Goal: Navigation & Orientation: Understand site structure

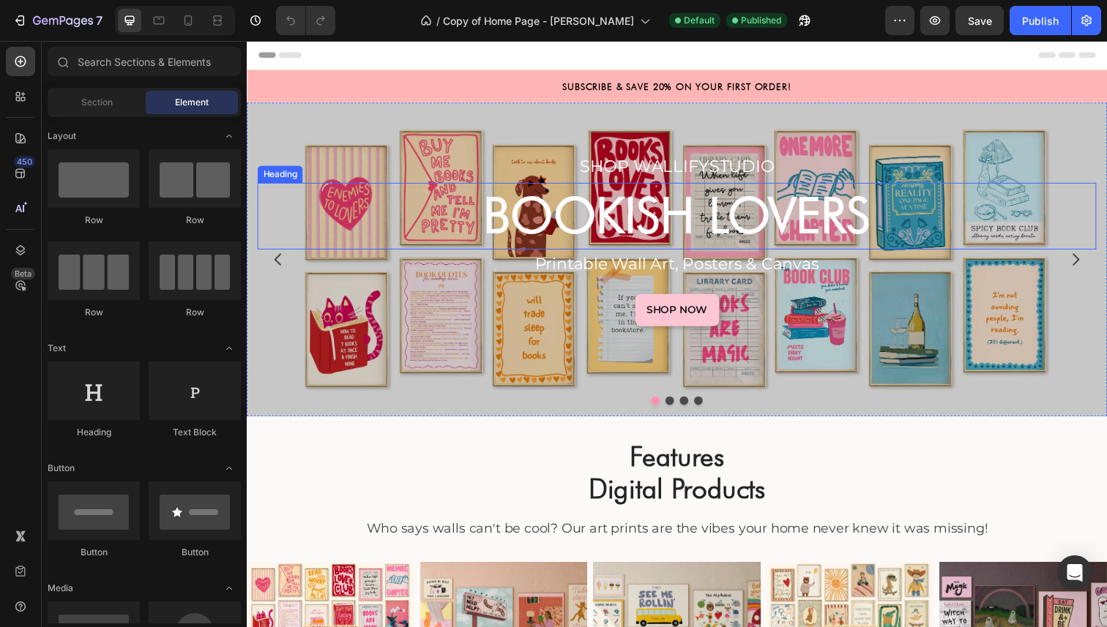
click at [867, 228] on strong "BOOKISH LOVERS" at bounding box center [686, 219] width 396 height 59
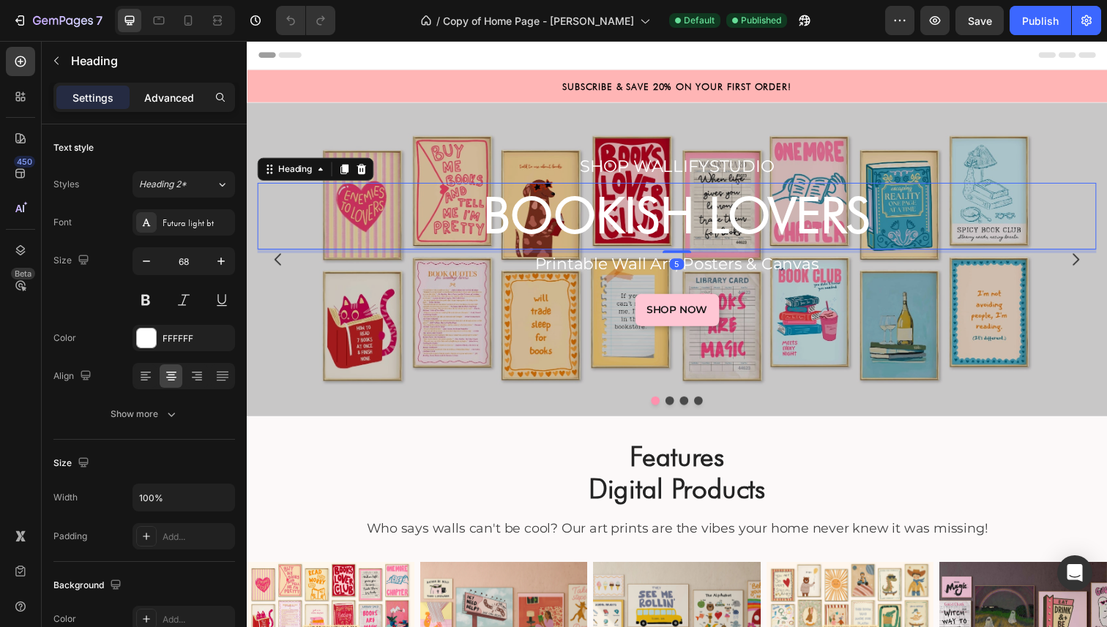
click at [182, 97] on p "Advanced" at bounding box center [169, 97] width 50 height 15
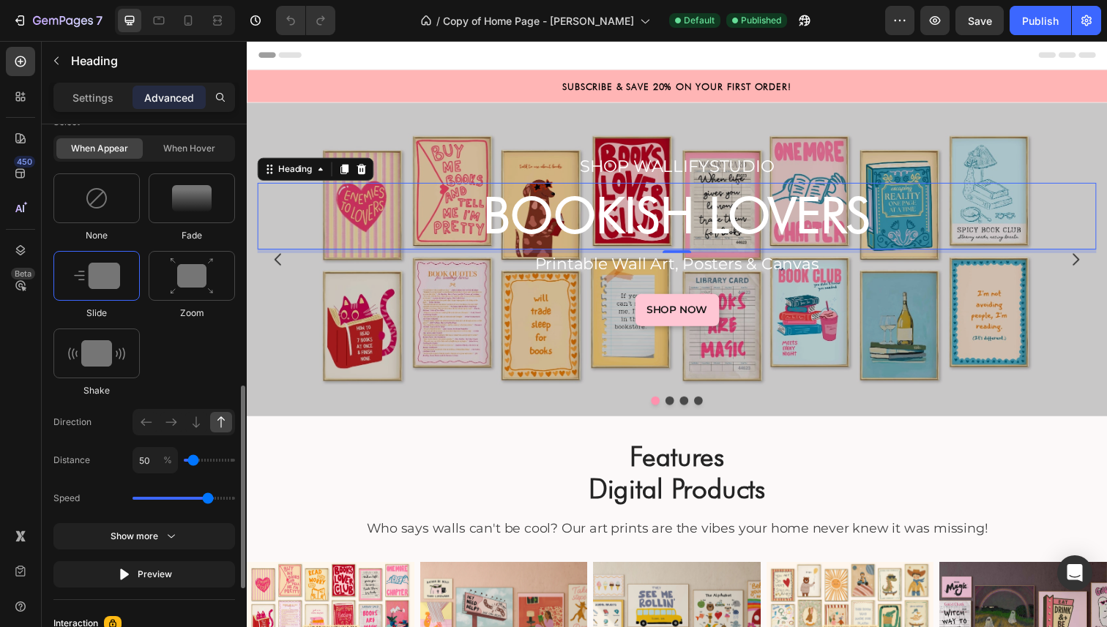
scroll to position [698, 0]
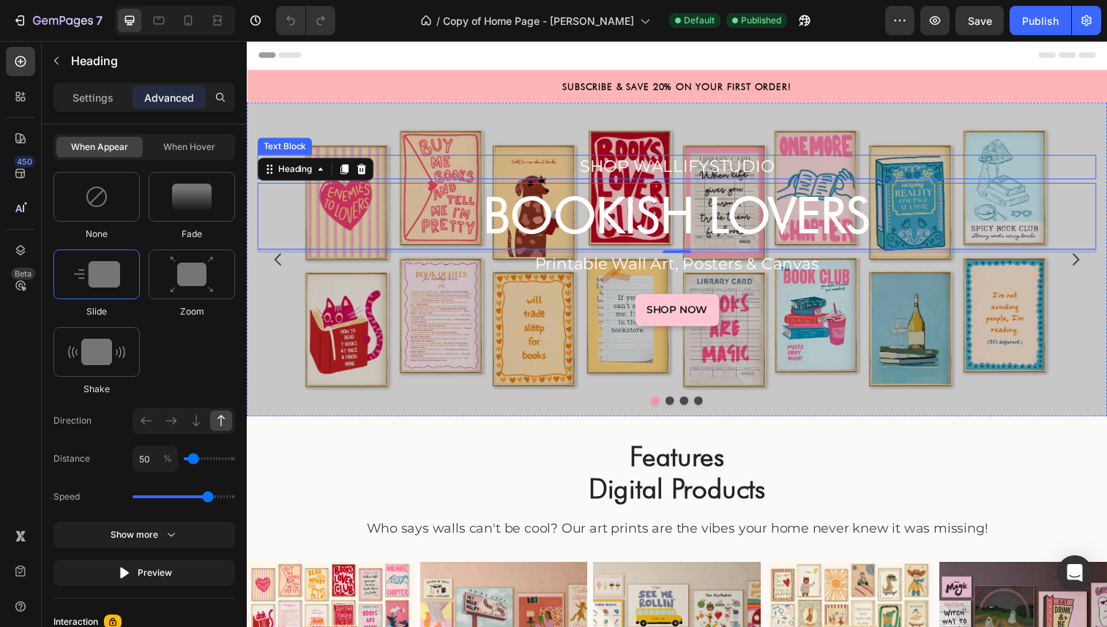
click at [646, 168] on p "SHOP WALLIFYSTUDIO" at bounding box center [686, 170] width 854 height 22
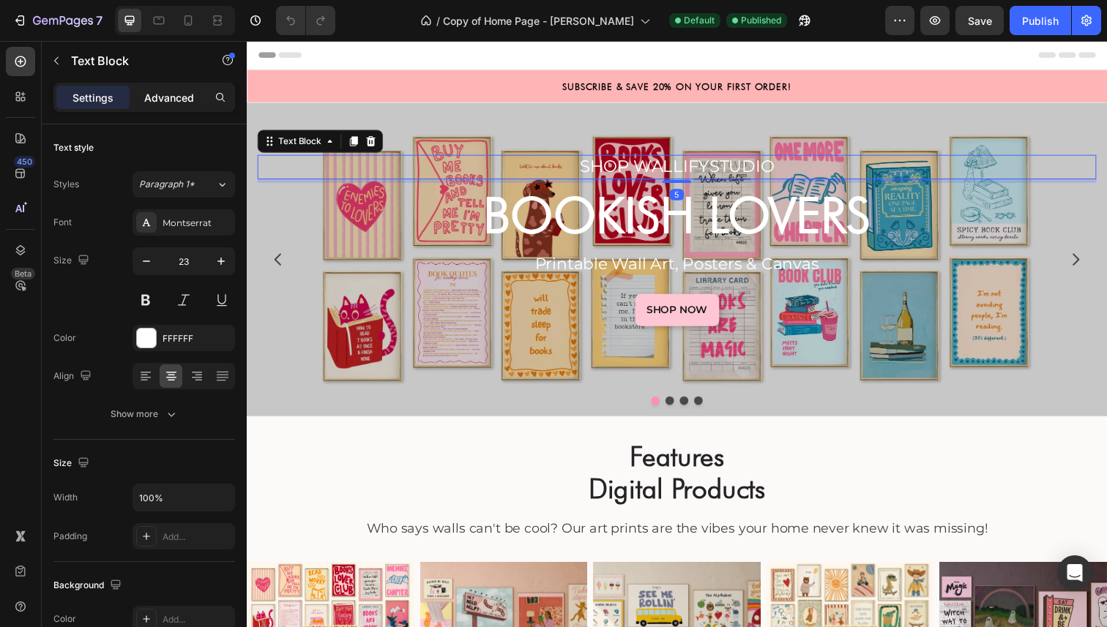
click at [173, 94] on p "Advanced" at bounding box center [169, 97] width 50 height 15
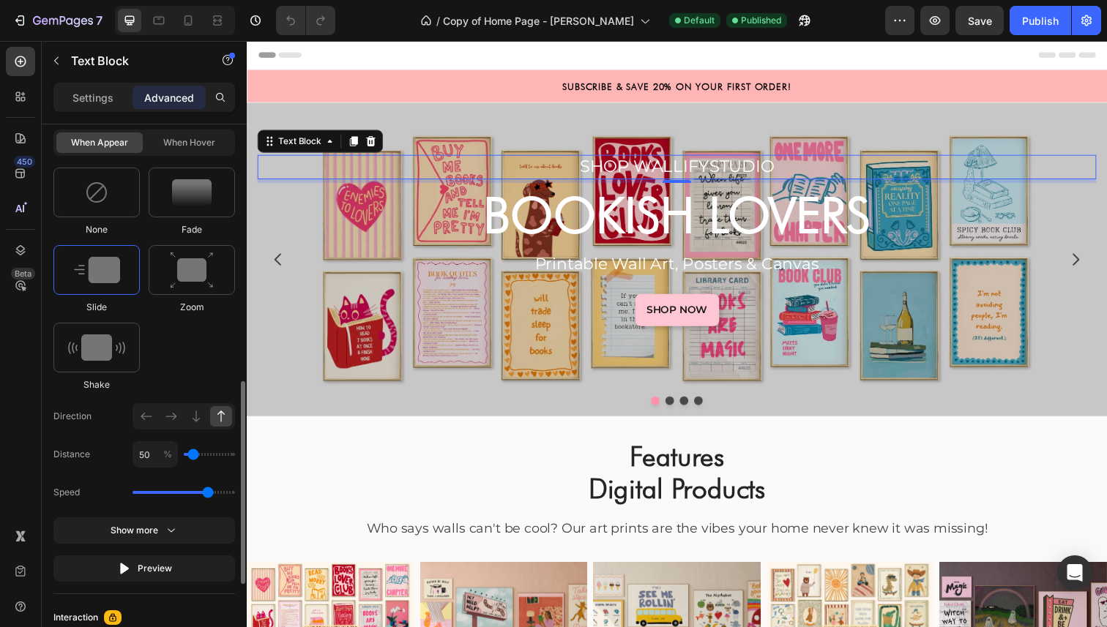
scroll to position [704, 0]
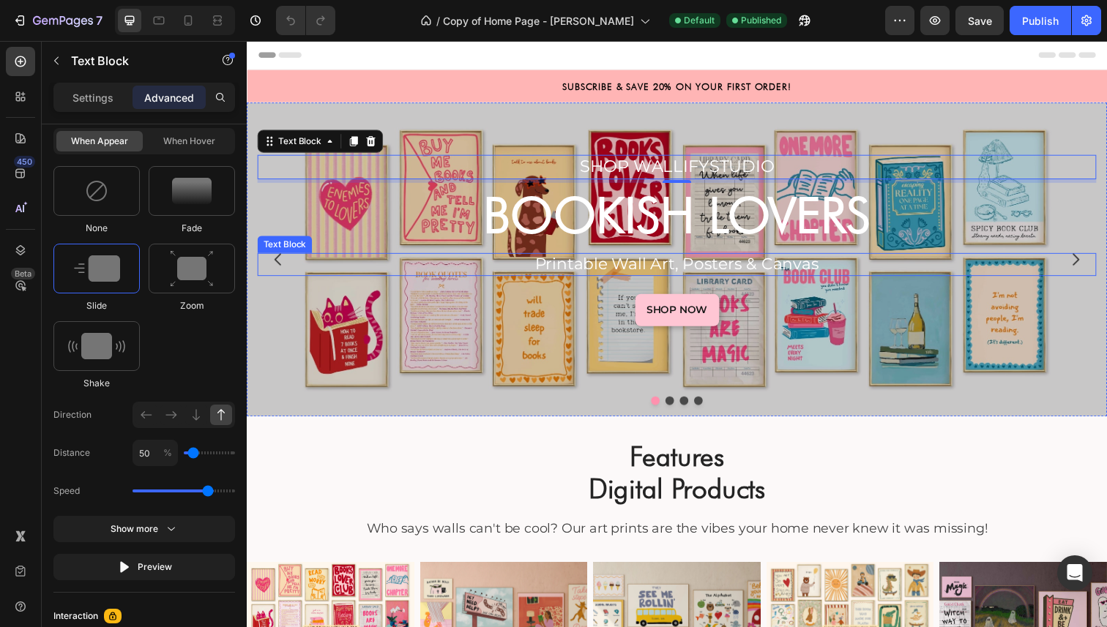
click at [688, 270] on p "Printable Wall Art, Posters & Canvas" at bounding box center [686, 269] width 854 height 21
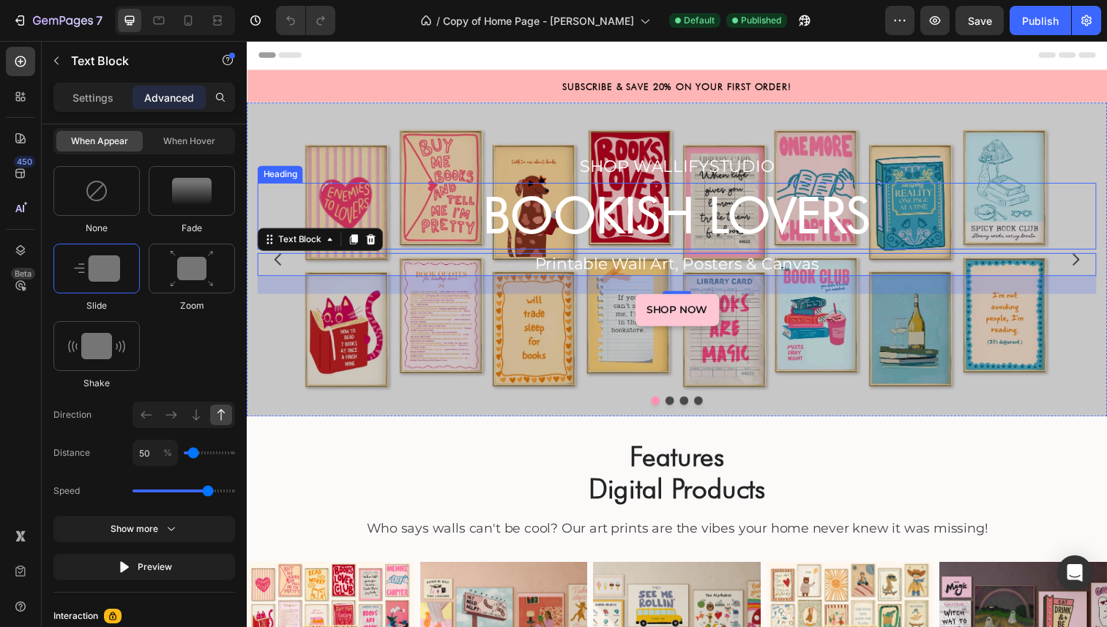
click at [669, 225] on strong "BOOKISH LOVERS" at bounding box center [686, 219] width 396 height 59
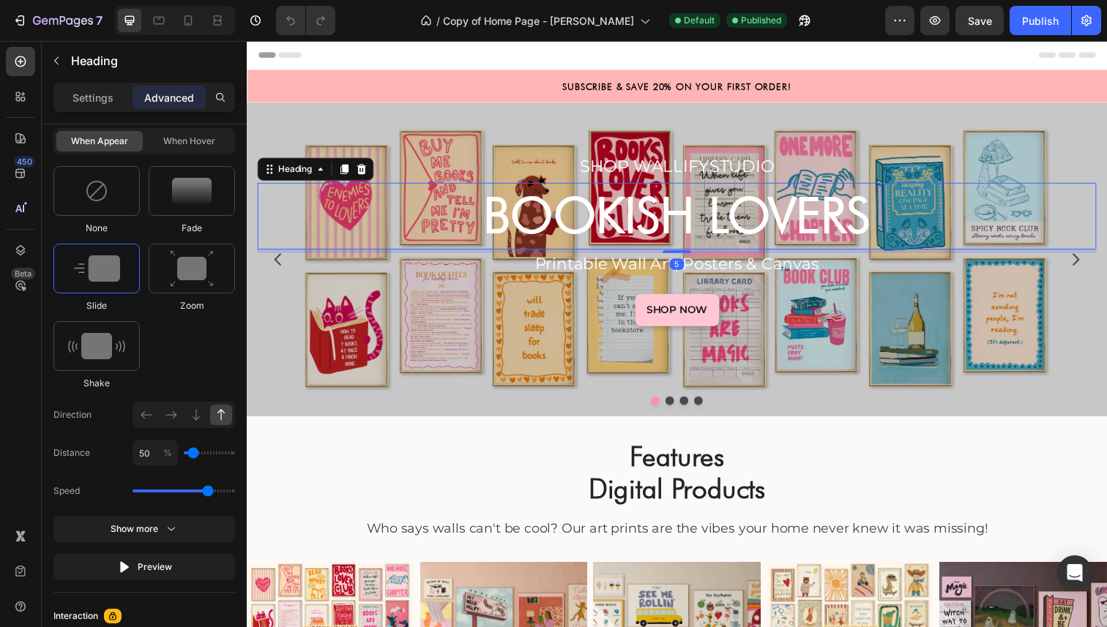
scroll to position [0, 0]
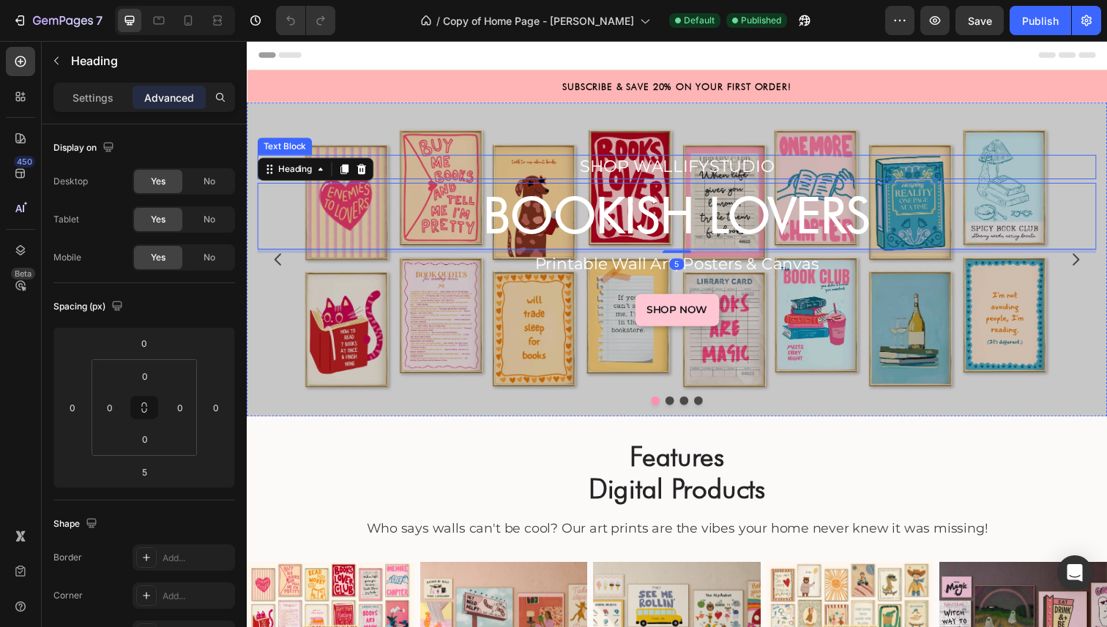
click at [720, 164] on p "SHOP WALLIFYSTUDIO" at bounding box center [686, 170] width 854 height 22
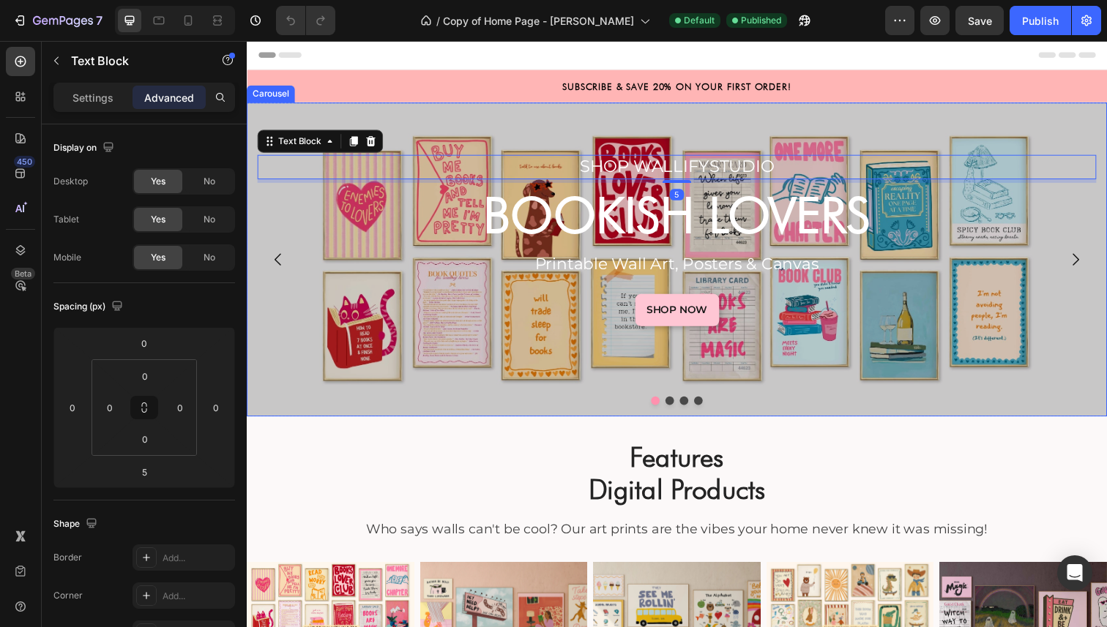
click at [1090, 261] on icon "Carousel Next Arrow" at bounding box center [1093, 264] width 18 height 18
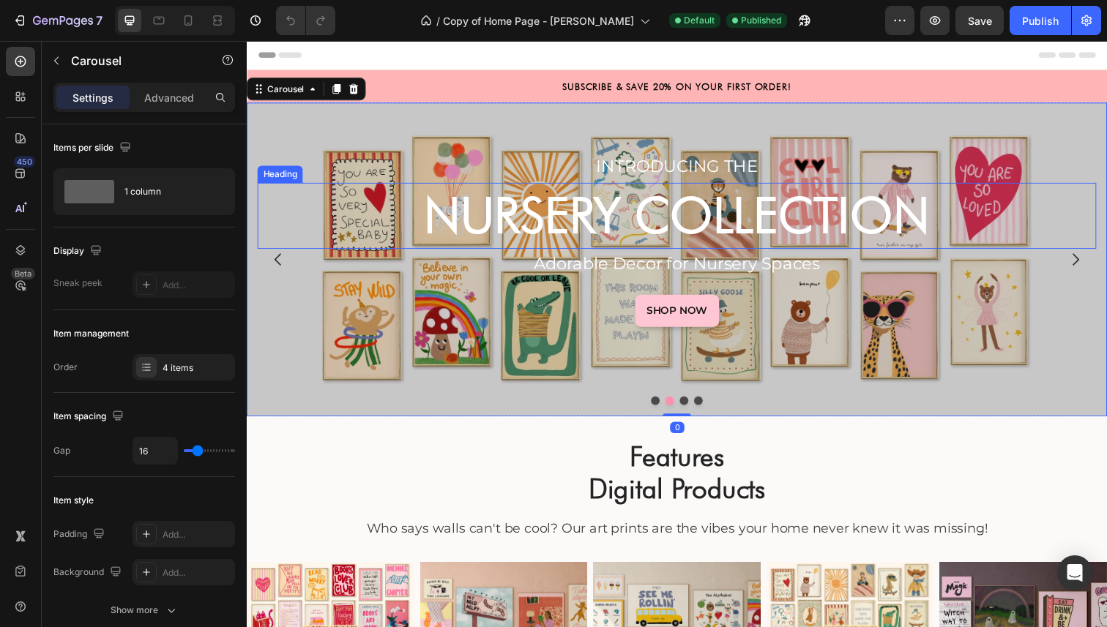
click at [859, 225] on strong "NURSERY COLLECTION" at bounding box center [686, 219] width 516 height 59
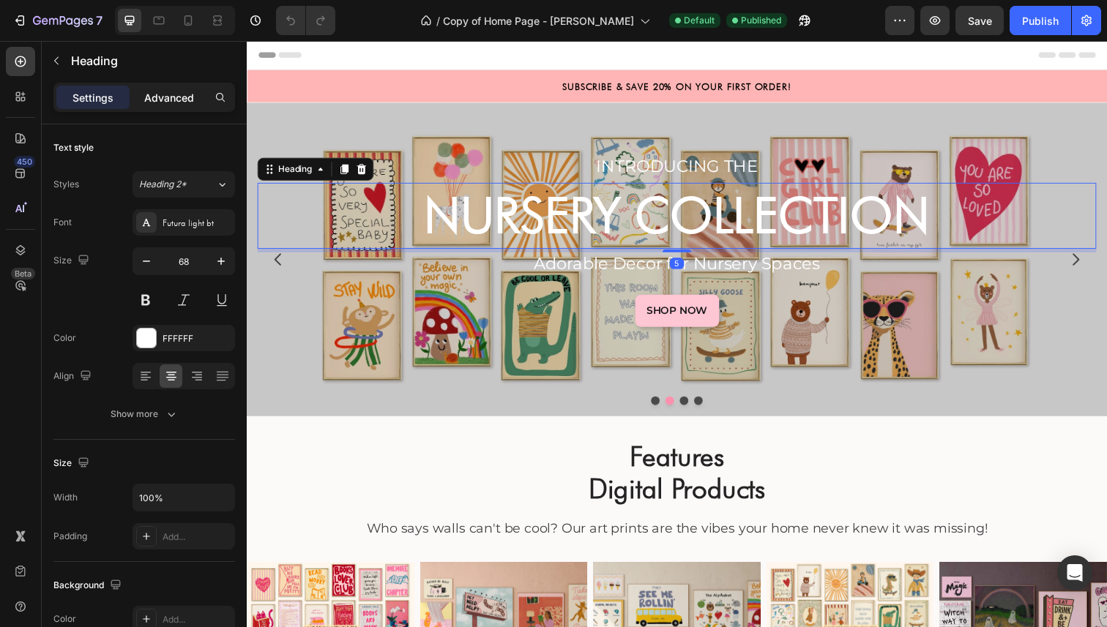
click at [176, 102] on p "Advanced" at bounding box center [169, 97] width 50 height 15
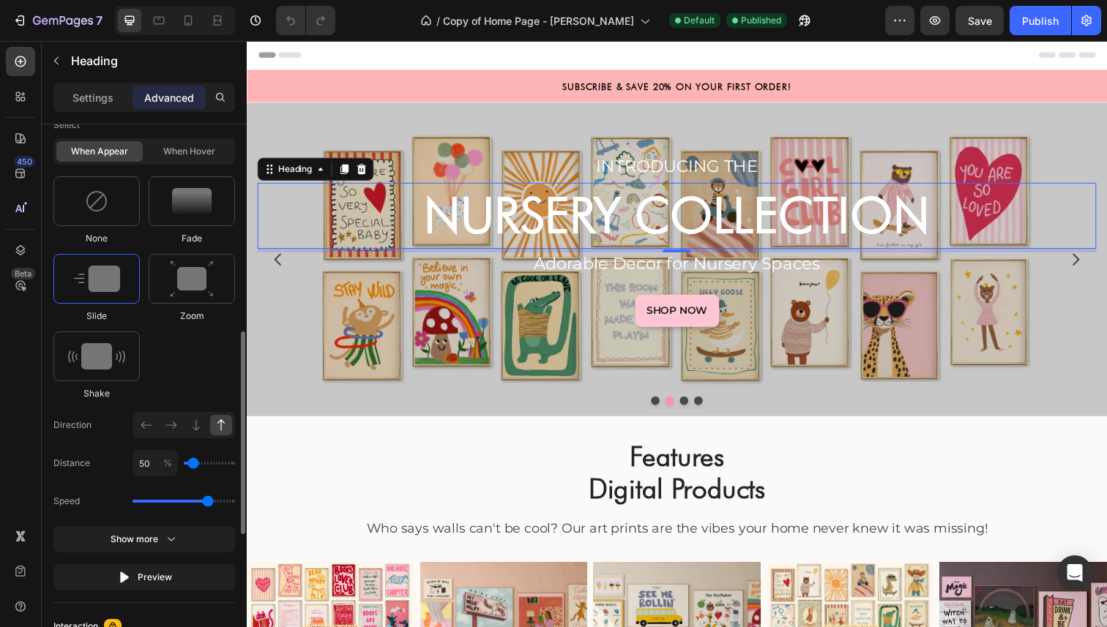
scroll to position [758, 0]
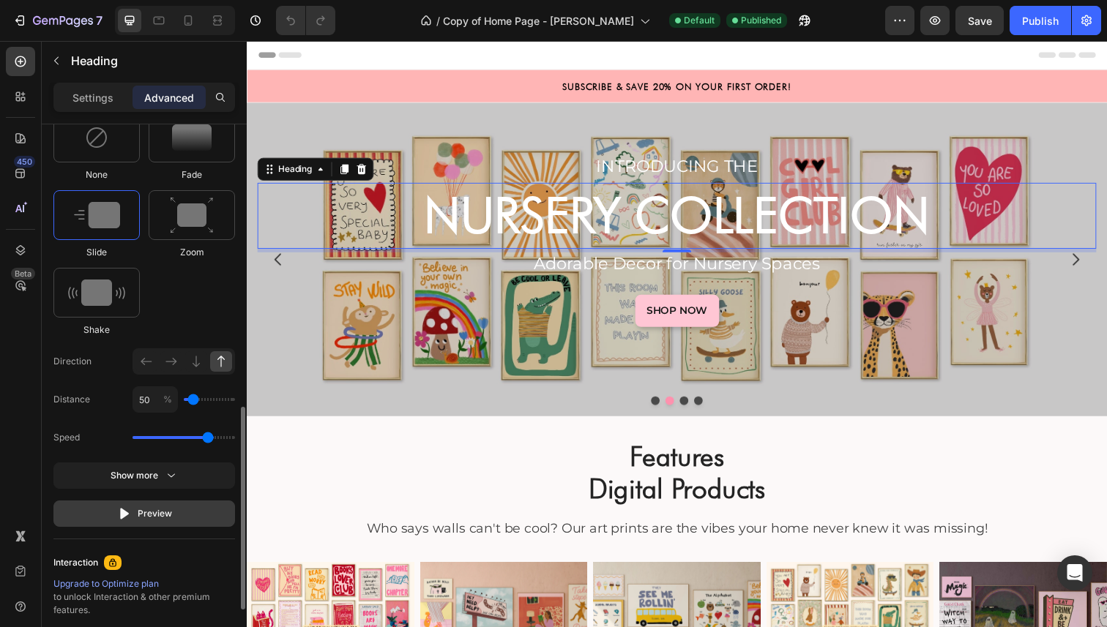
click at [157, 507] on div "Preview" at bounding box center [144, 514] width 55 height 15
click at [190, 361] on icon at bounding box center [196, 361] width 15 height 15
click at [217, 364] on icon at bounding box center [221, 361] width 15 height 15
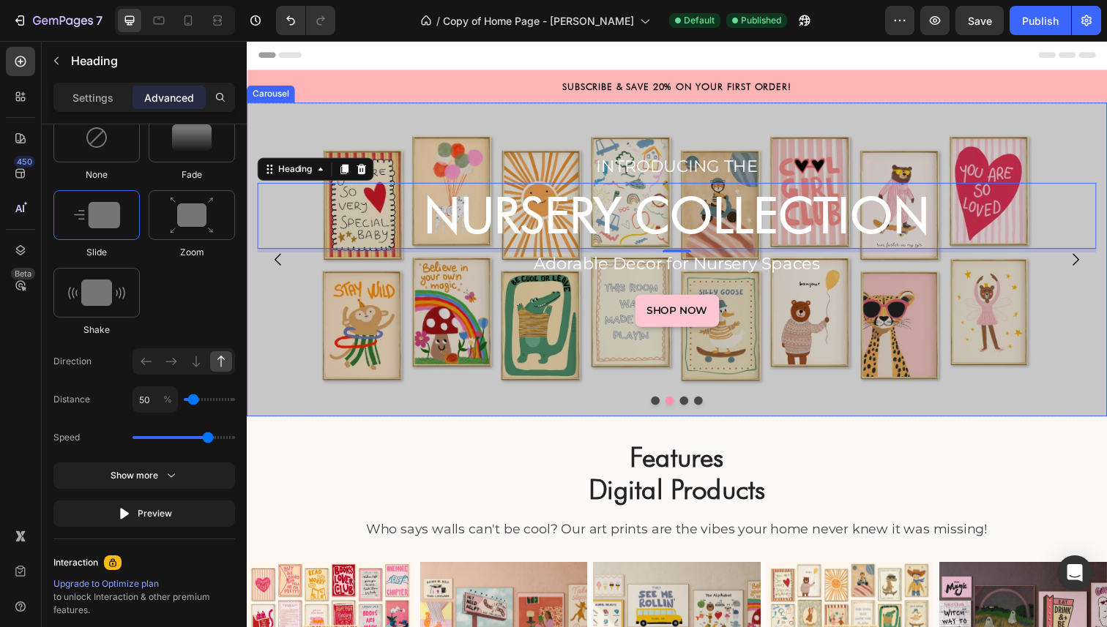
click at [280, 263] on icon "Carousel Back Arrow" at bounding box center [279, 264] width 18 height 18
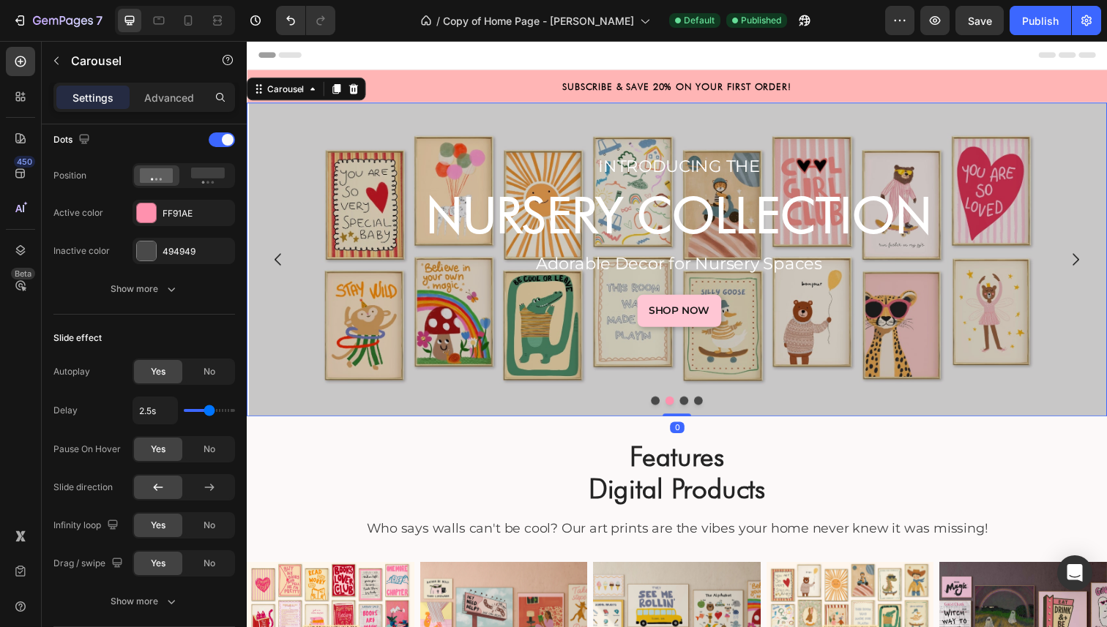
scroll to position [0, 0]
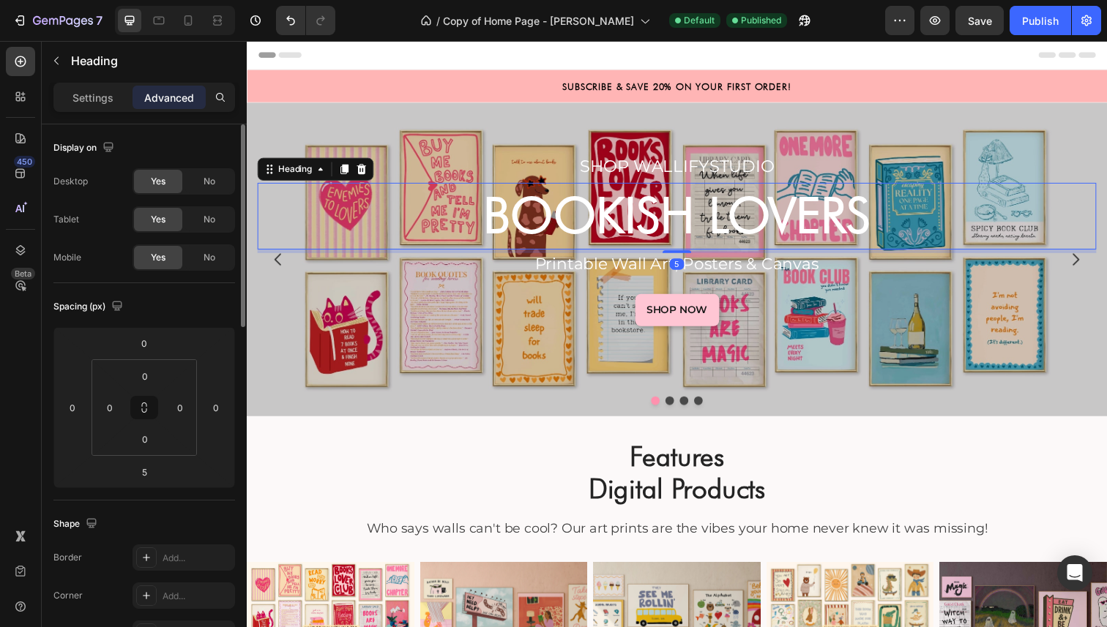
click at [575, 238] on strong "BOOKISH LOVERS" at bounding box center [686, 219] width 396 height 59
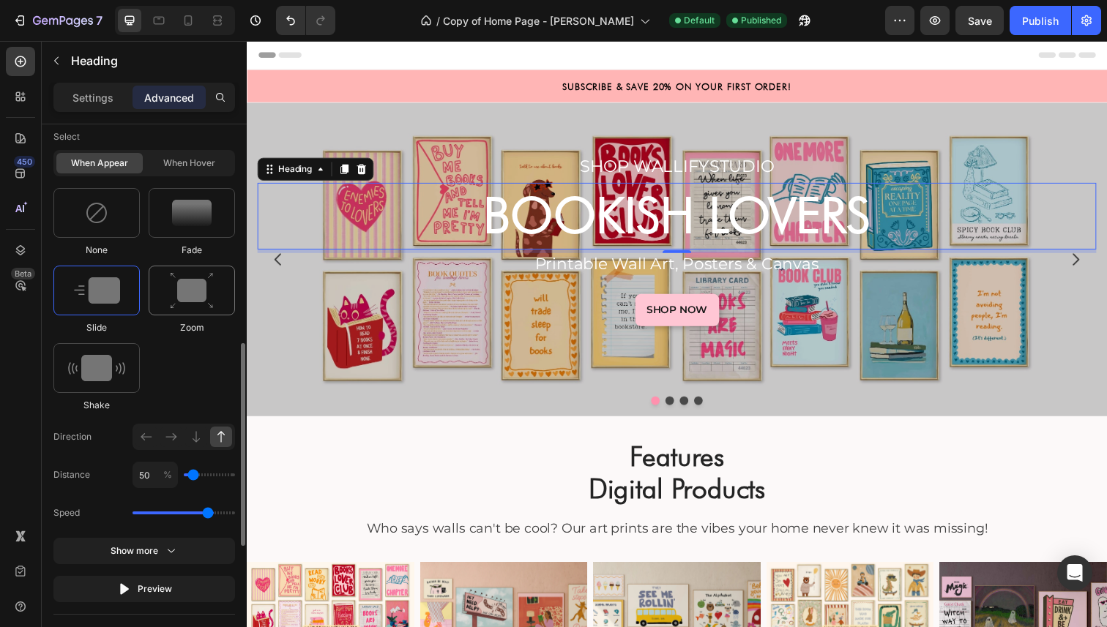
scroll to position [739, 0]
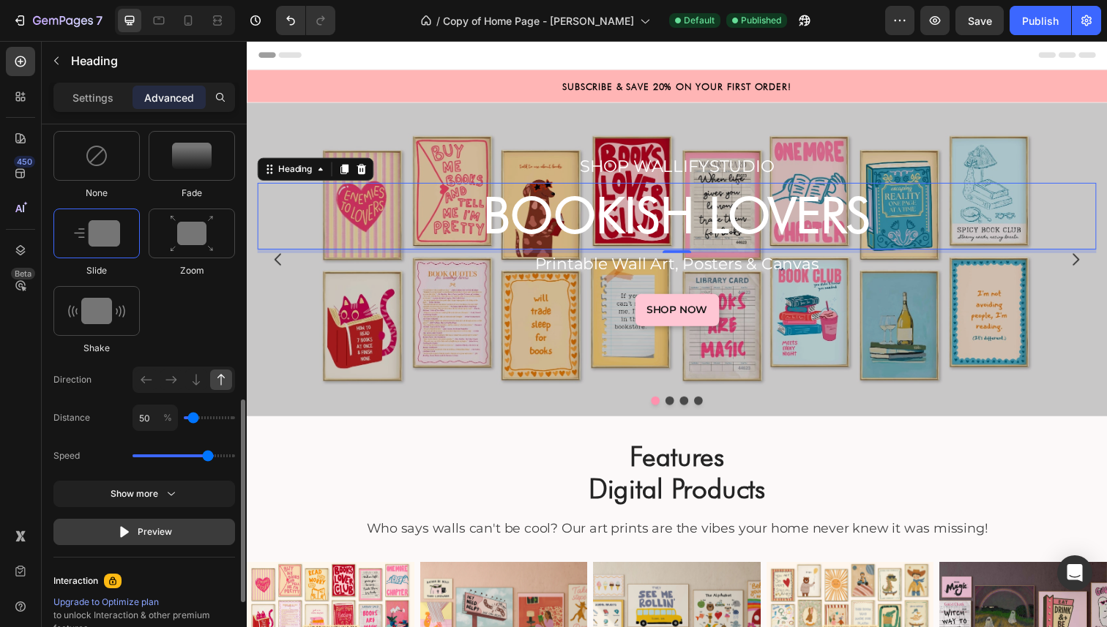
click at [161, 535] on div "Preview" at bounding box center [144, 532] width 55 height 15
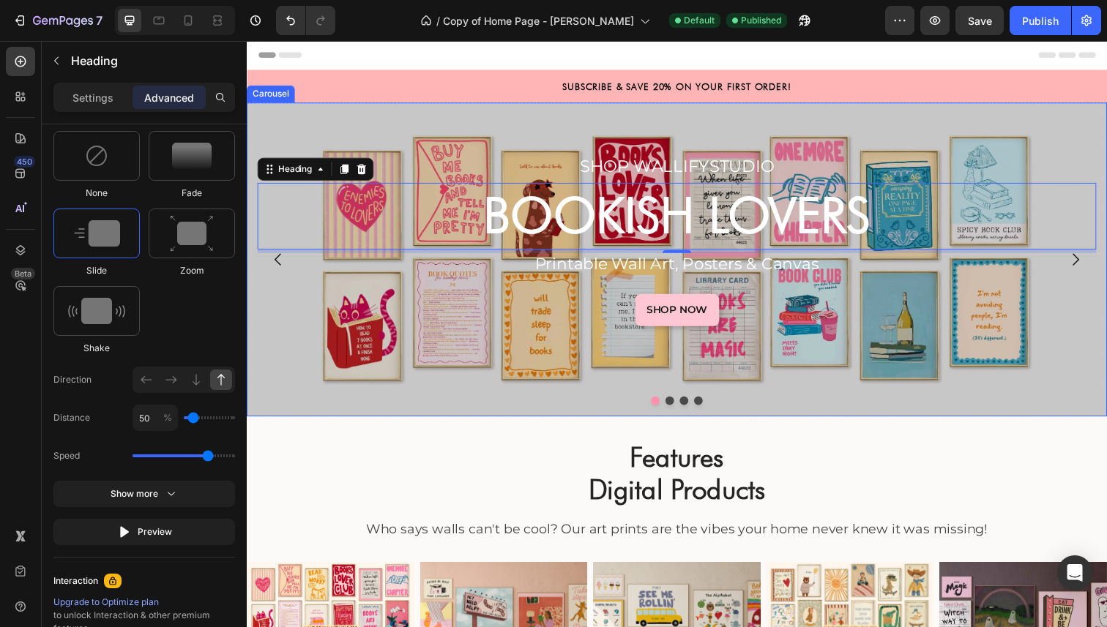
click at [1092, 266] on icon "Carousel Next Arrow" at bounding box center [1093, 264] width 18 height 18
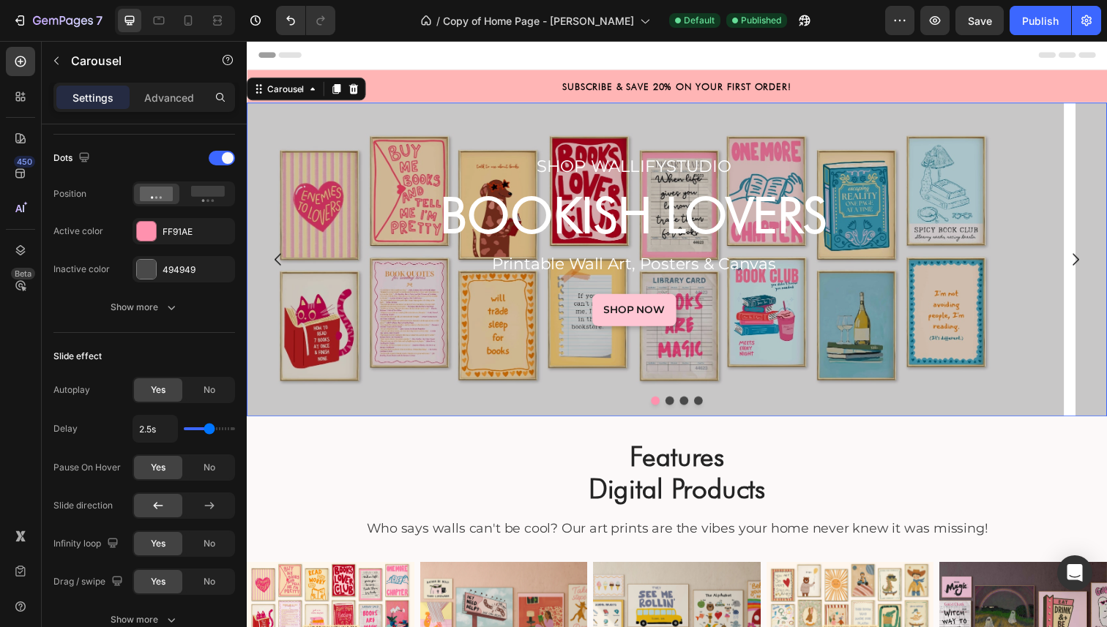
scroll to position [0, 0]
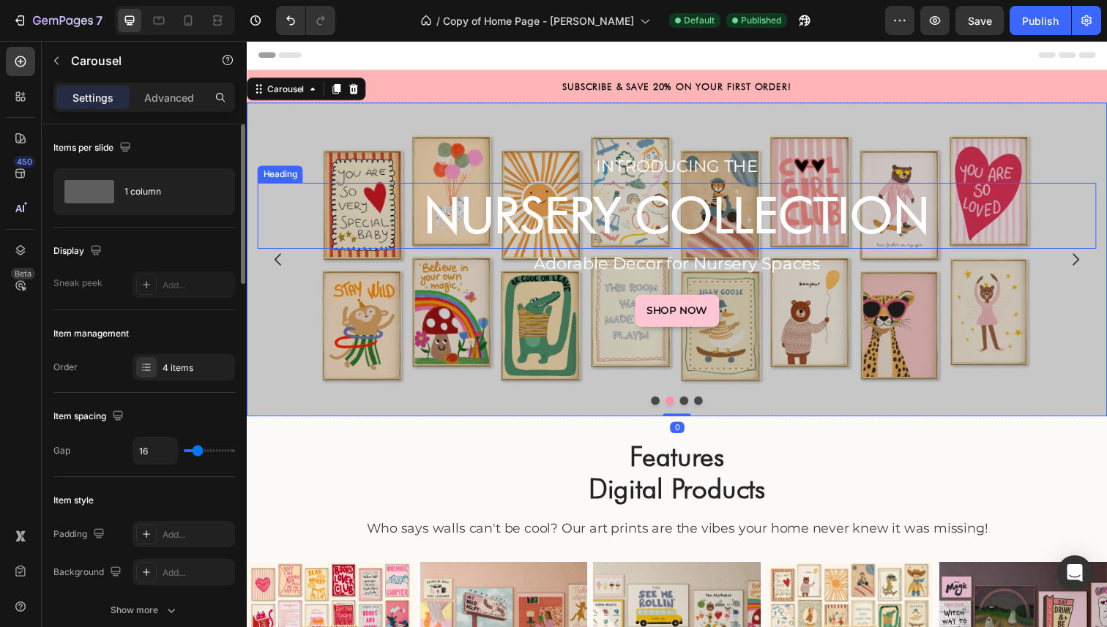
click at [851, 220] on strong "NURSERY COLLECTION" at bounding box center [686, 219] width 516 height 59
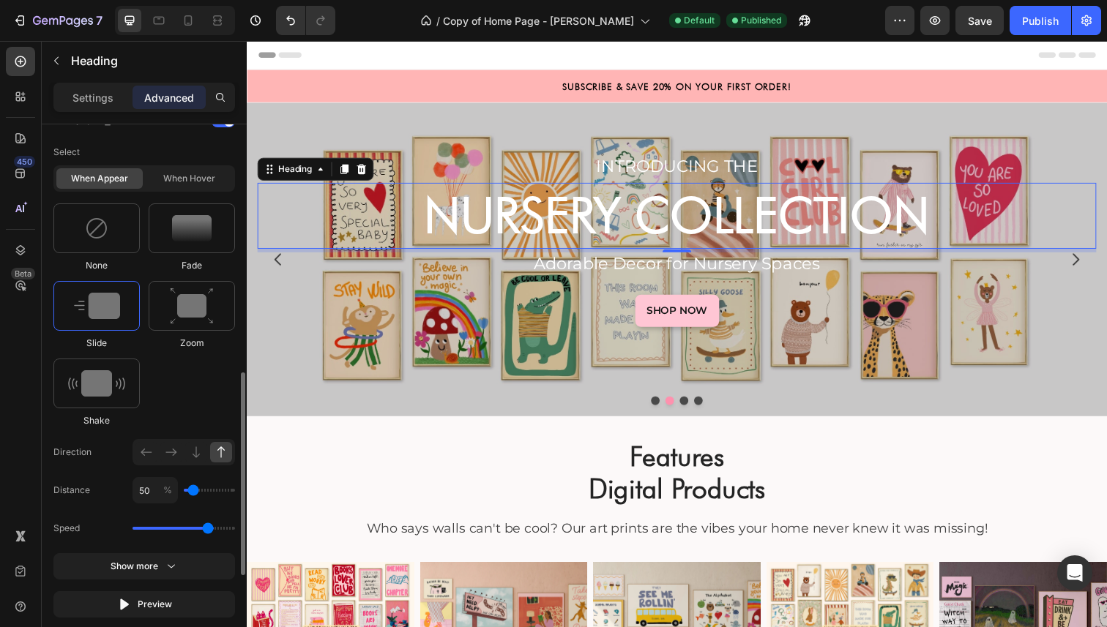
scroll to position [693, 0]
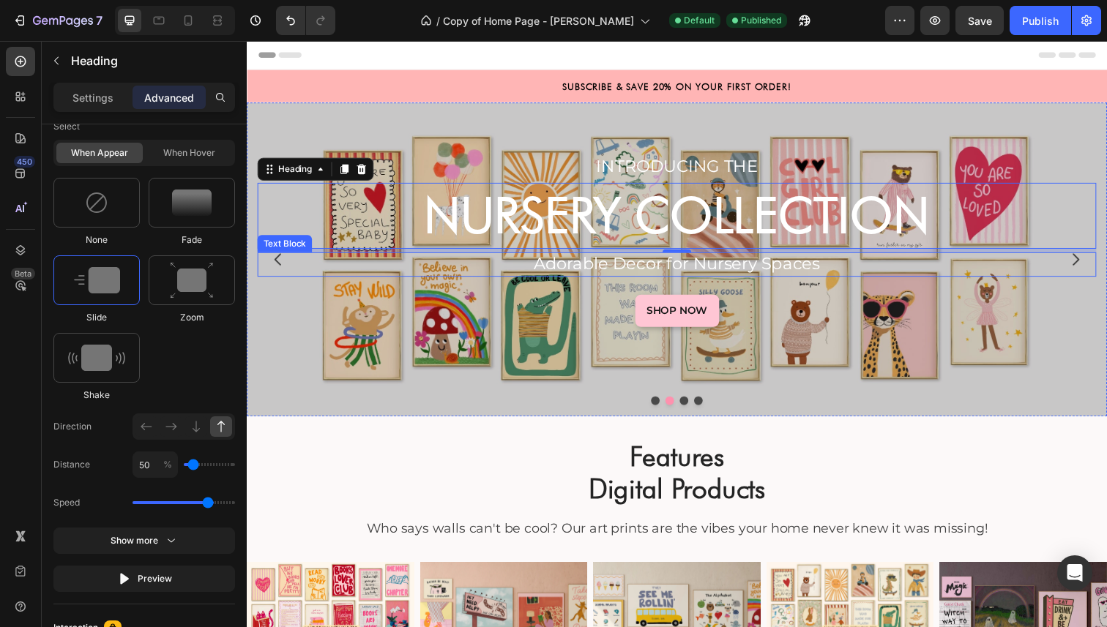
click at [574, 264] on p "Adorable Decor for Nursery Spaces" at bounding box center [686, 269] width 854 height 22
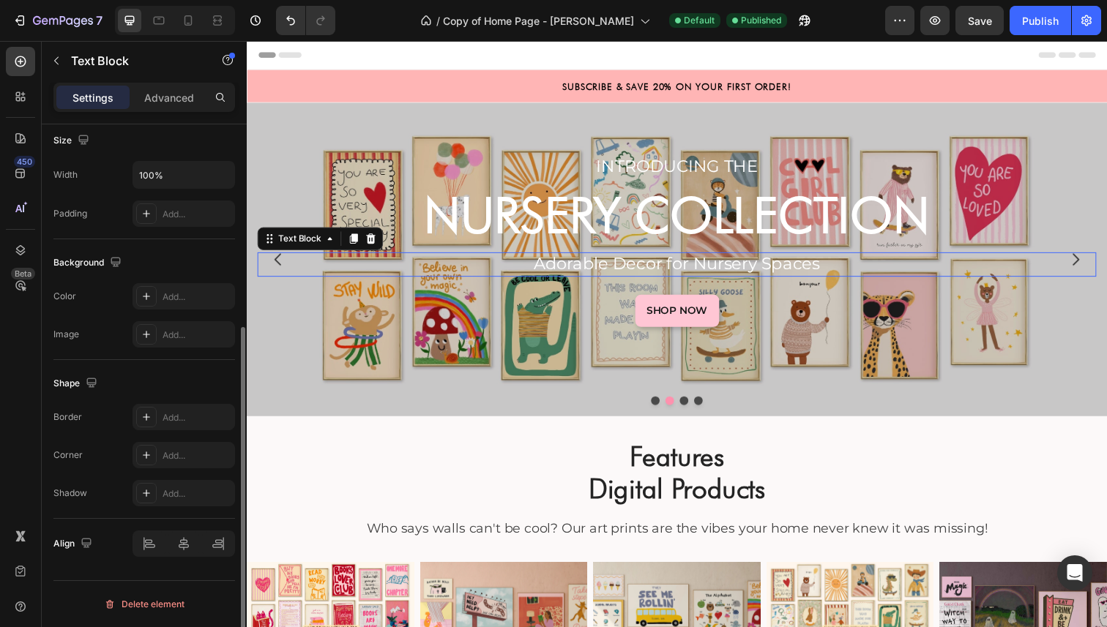
scroll to position [0, 0]
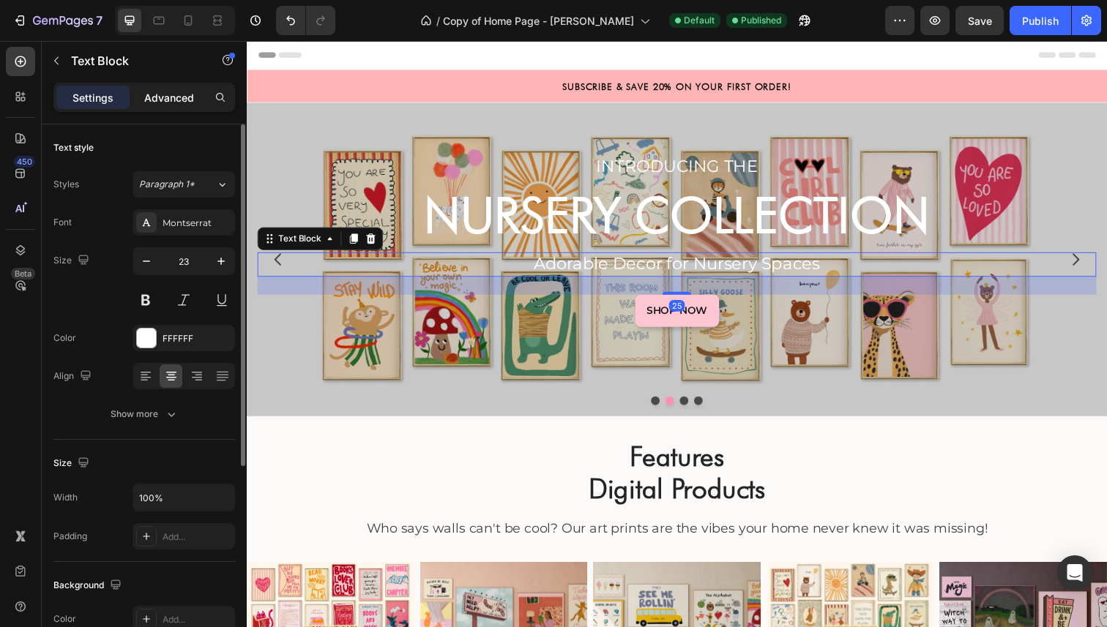
click at [180, 92] on p "Advanced" at bounding box center [169, 97] width 50 height 15
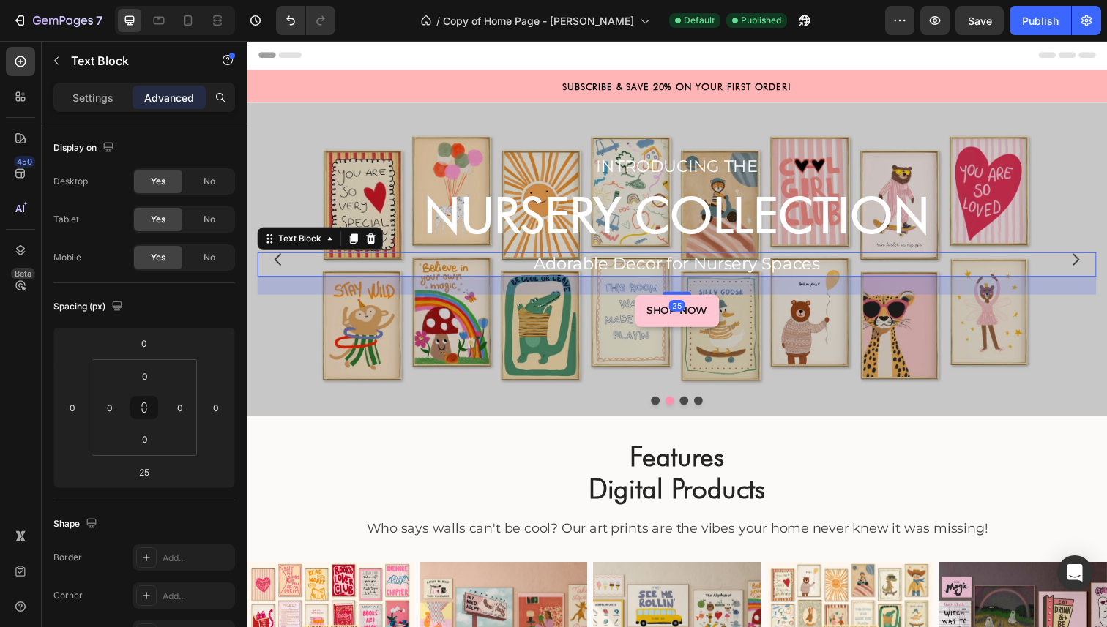
click at [179, 94] on p "Advanced" at bounding box center [169, 97] width 50 height 15
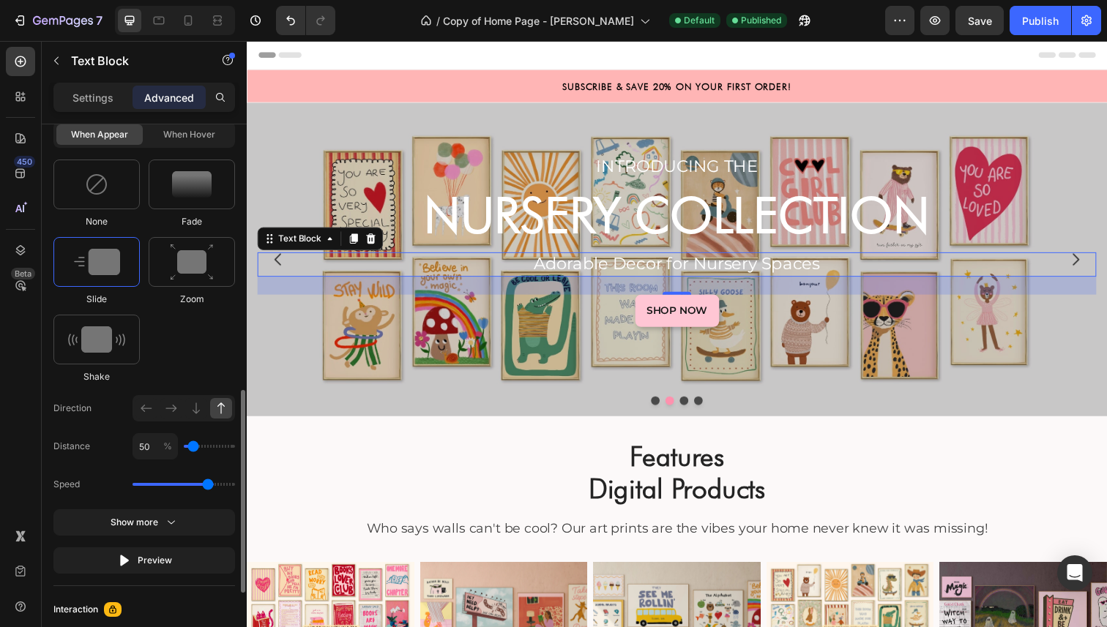
scroll to position [712, 0]
click at [160, 561] on div "Preview" at bounding box center [144, 560] width 55 height 15
click at [698, 168] on p "INTRODUCING THE" at bounding box center [686, 170] width 854 height 22
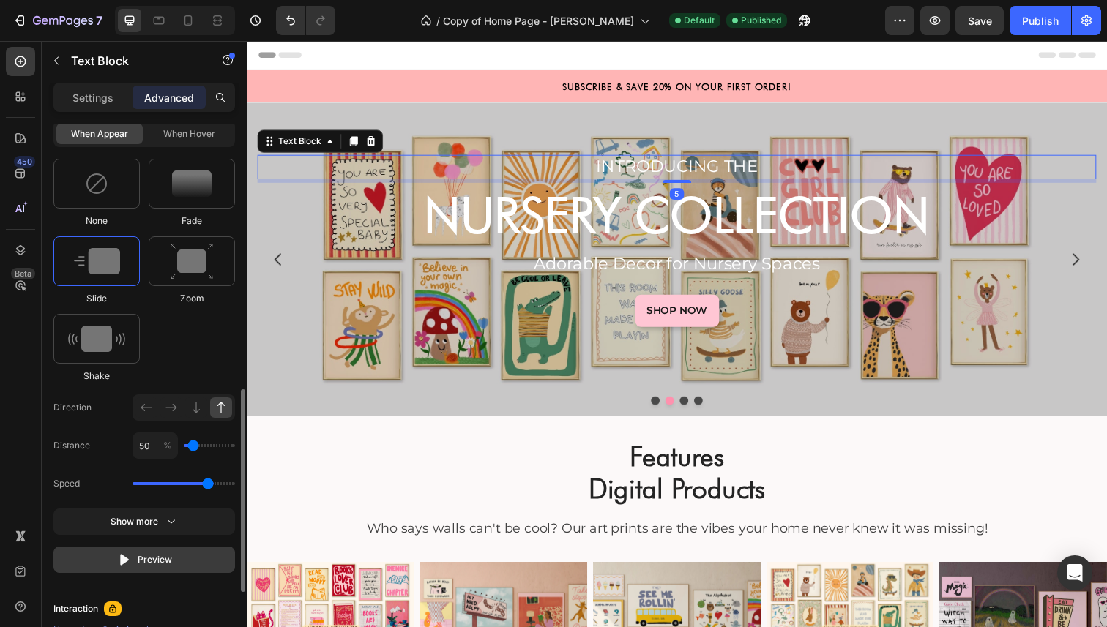
click at [187, 553] on button "Preview" at bounding box center [144, 560] width 182 height 26
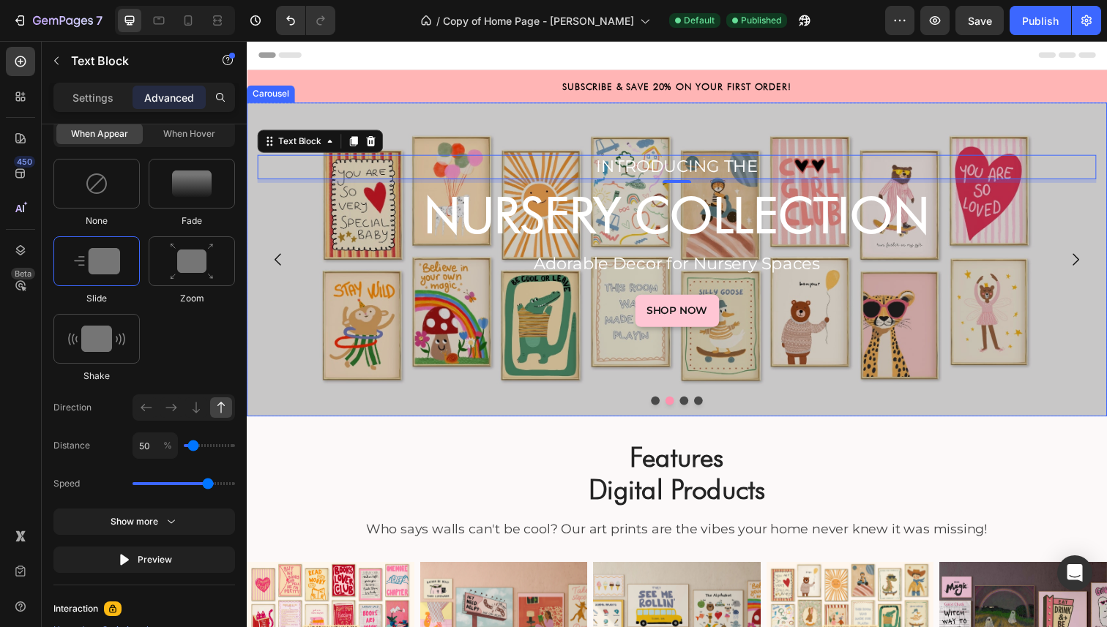
click at [1094, 264] on icon "Carousel Next Arrow" at bounding box center [1093, 264] width 18 height 18
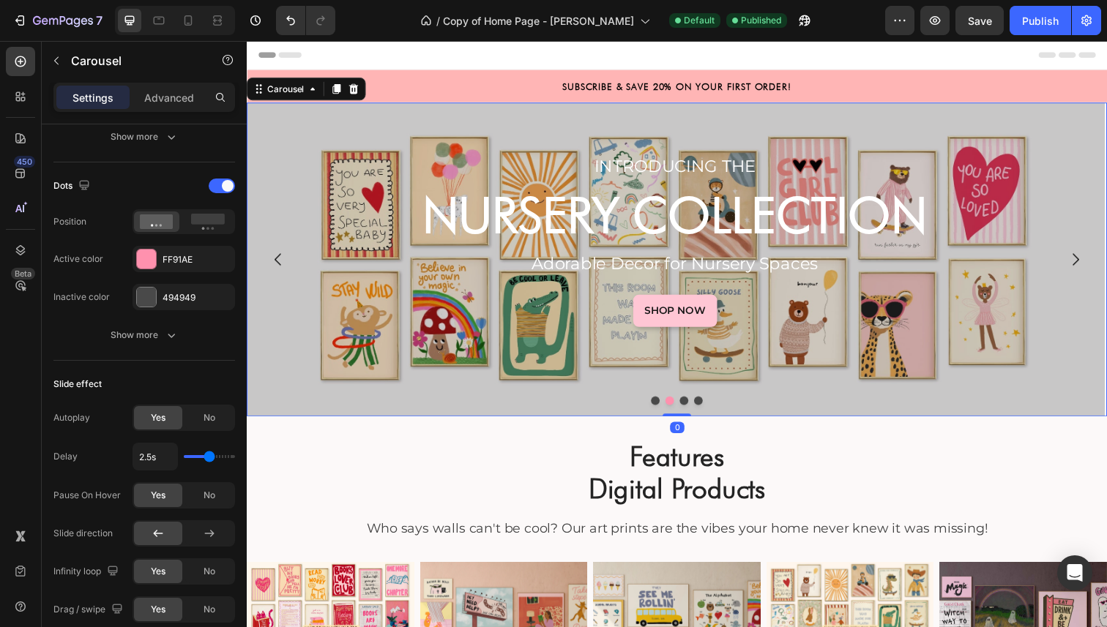
scroll to position [0, 0]
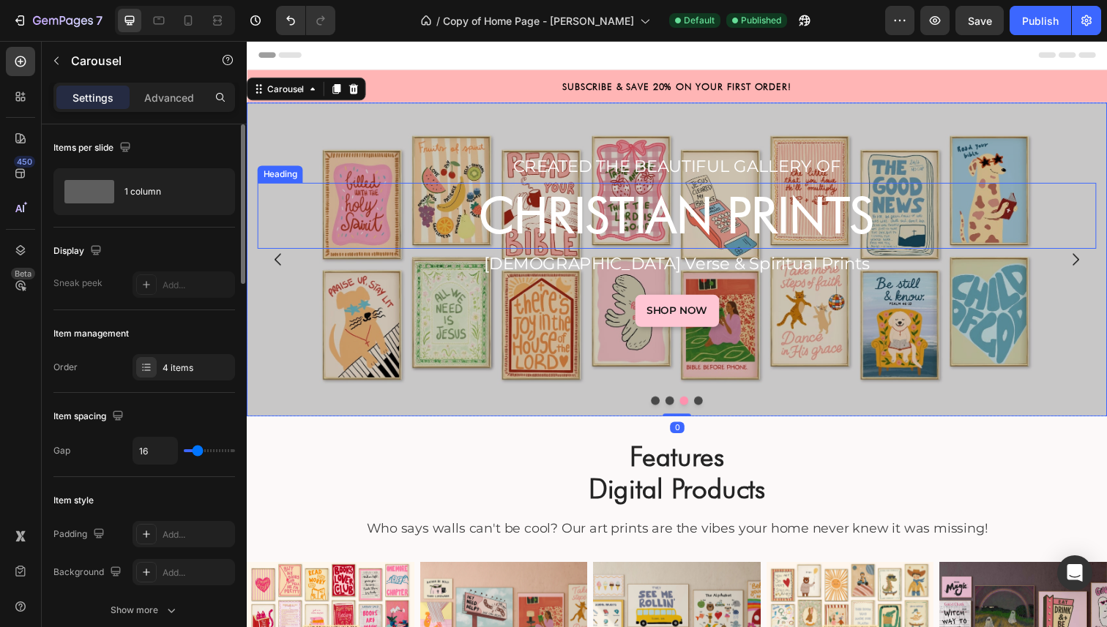
click at [875, 213] on strong "CHRISTIAN PRINTS" at bounding box center [686, 219] width 404 height 59
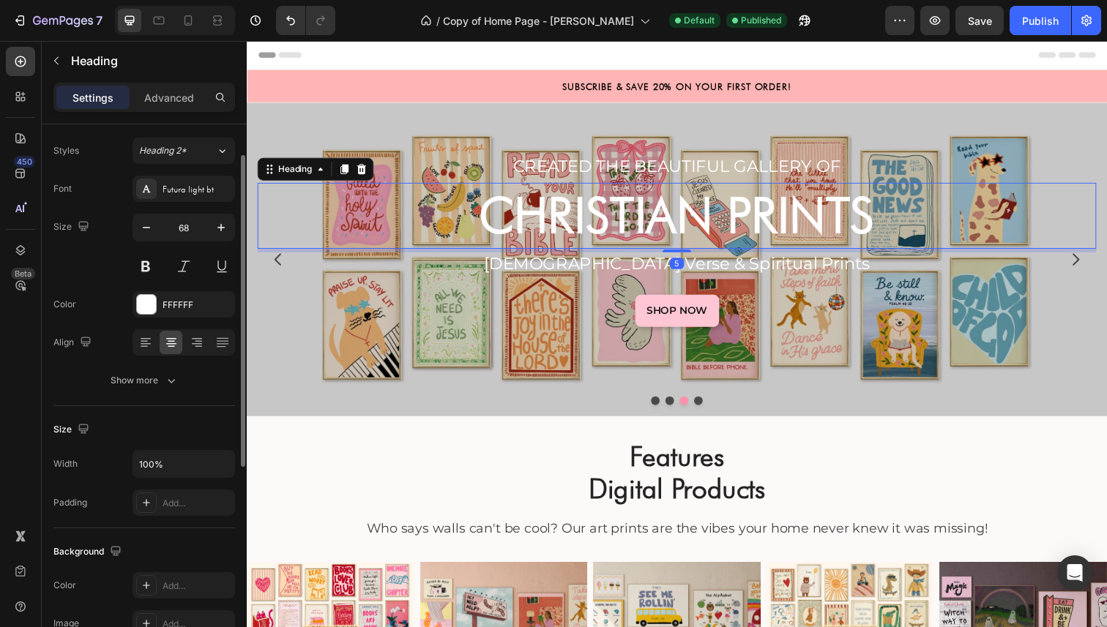
scroll to position [38, 0]
click at [193, 102] on p "Advanced" at bounding box center [169, 97] width 50 height 15
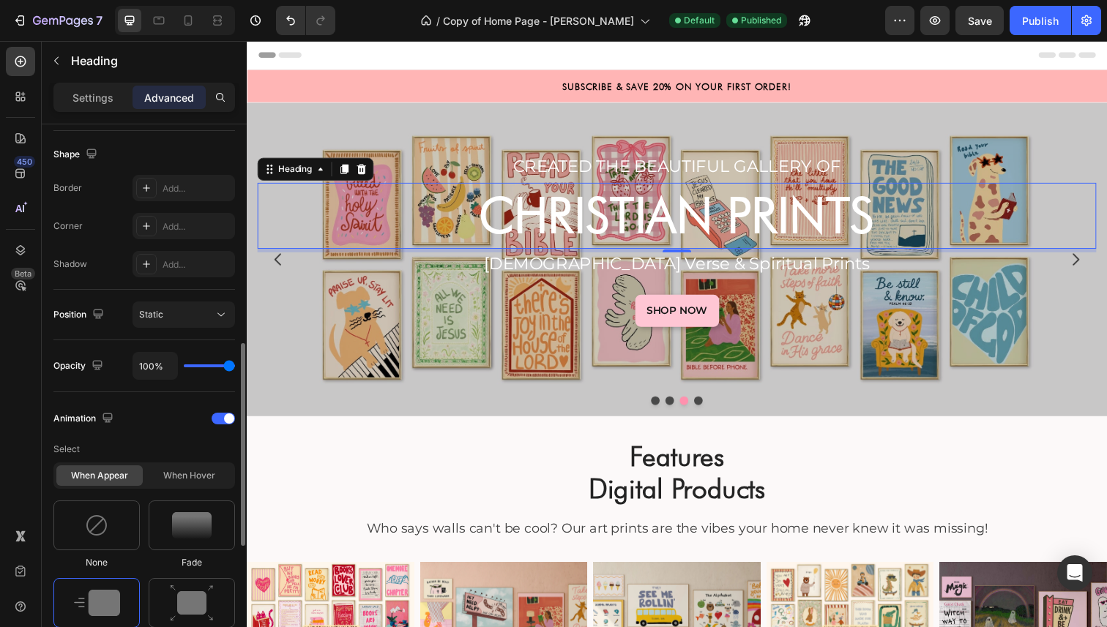
scroll to position [709, 0]
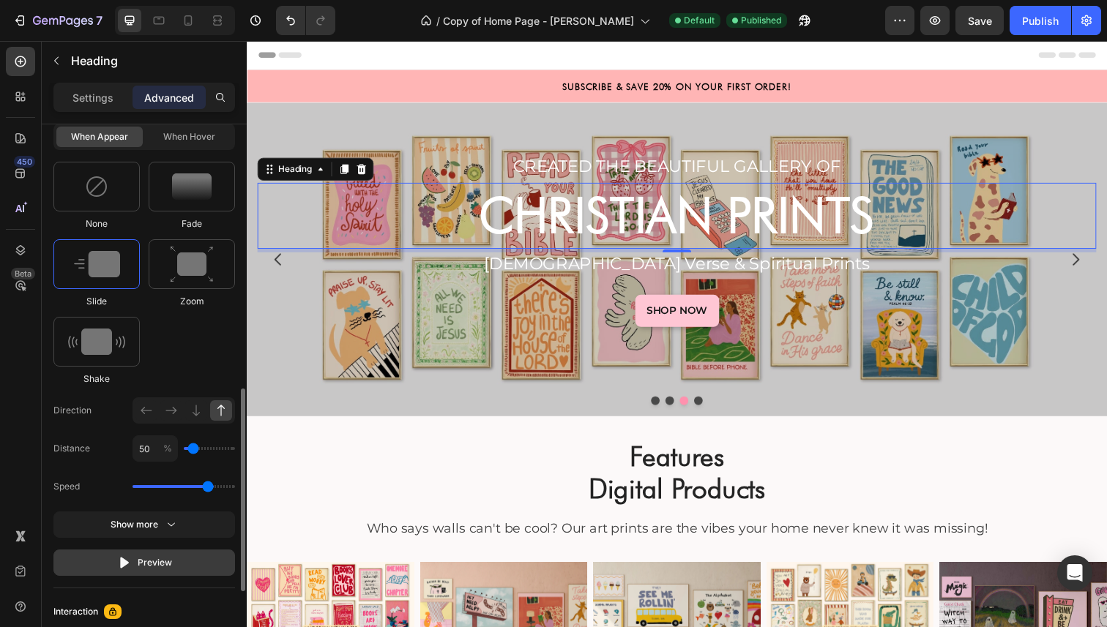
click at [171, 559] on button "Preview" at bounding box center [144, 563] width 182 height 26
